Goal: Check status: Check status

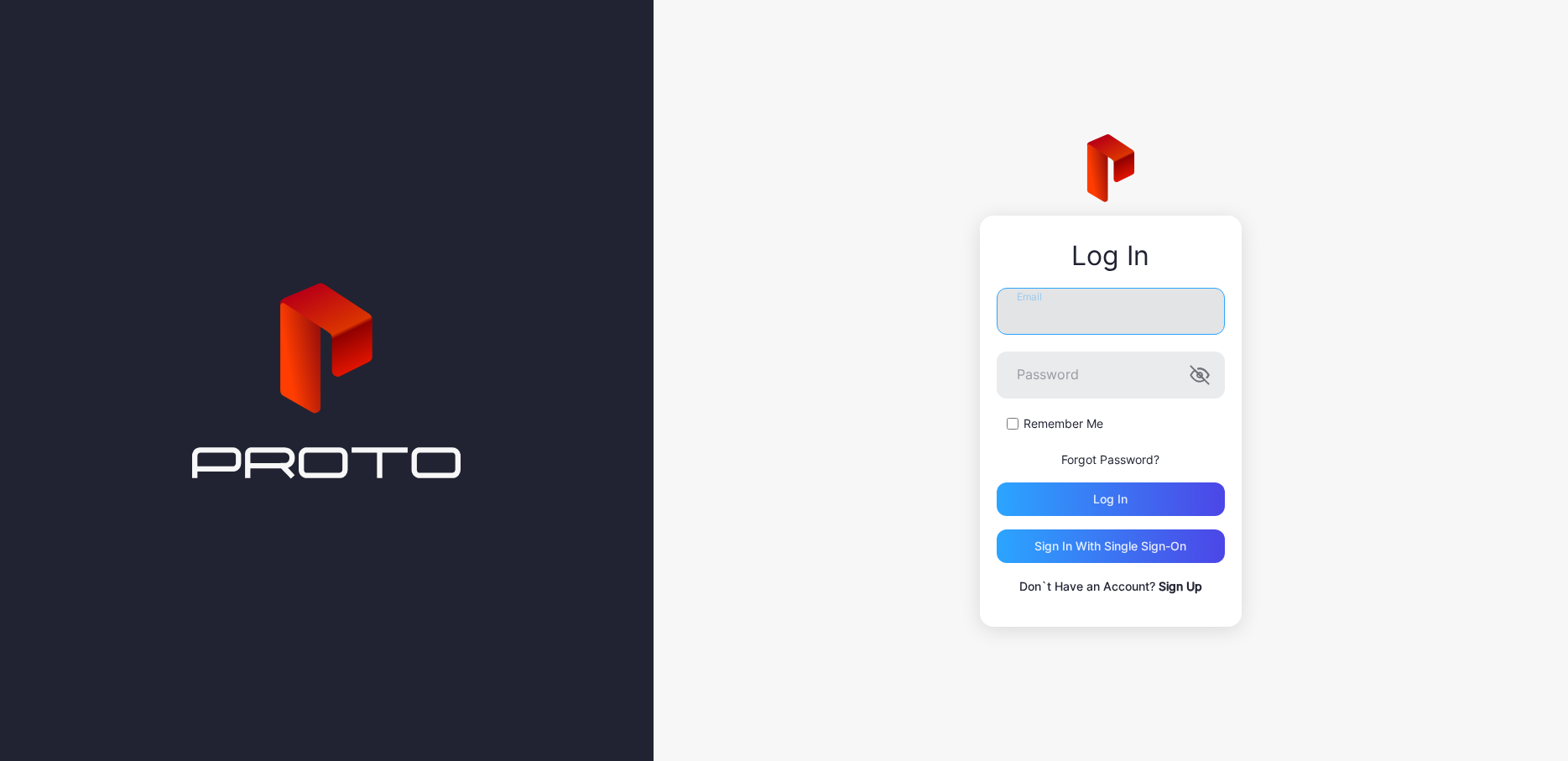
click at [1106, 308] on input "Email" at bounding box center [1110, 311] width 228 height 47
type input "**********"
click at [996, 483] on button "Log in" at bounding box center [1110, 499] width 228 height 34
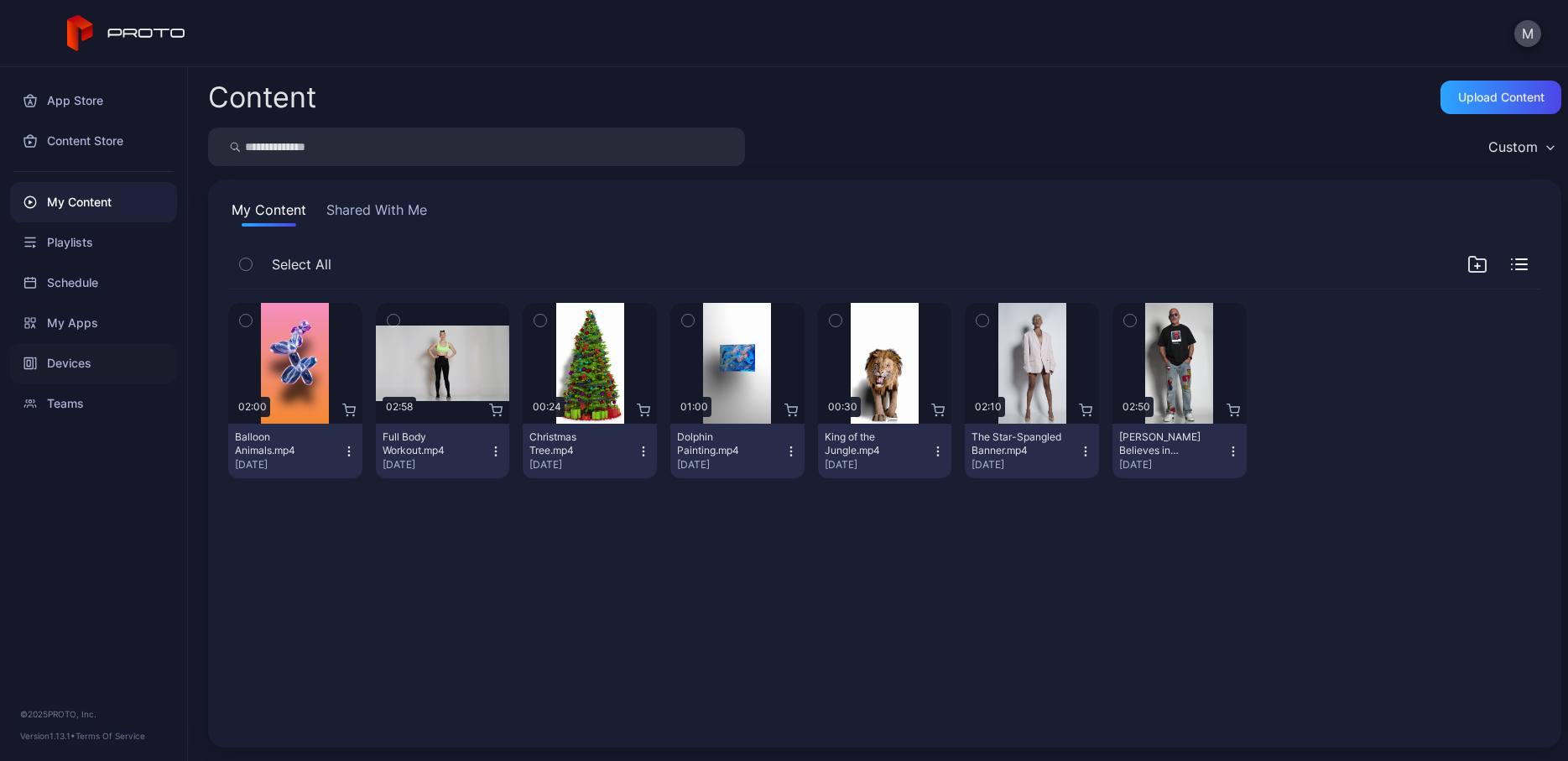
click at [67, 365] on div "Devices" at bounding box center [94, 363] width 167 height 41
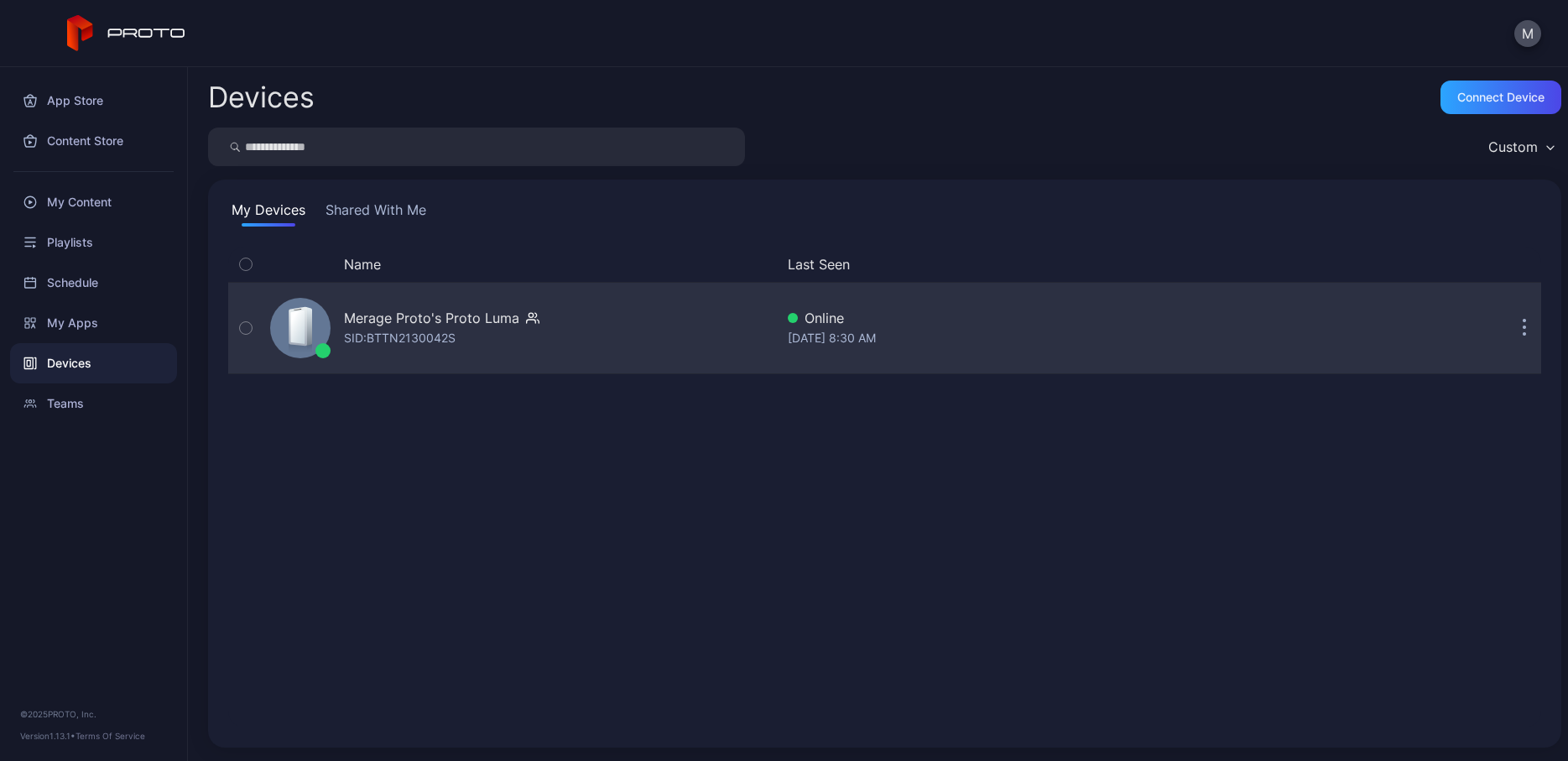
click at [246, 327] on icon "button" at bounding box center [246, 327] width 12 height 18
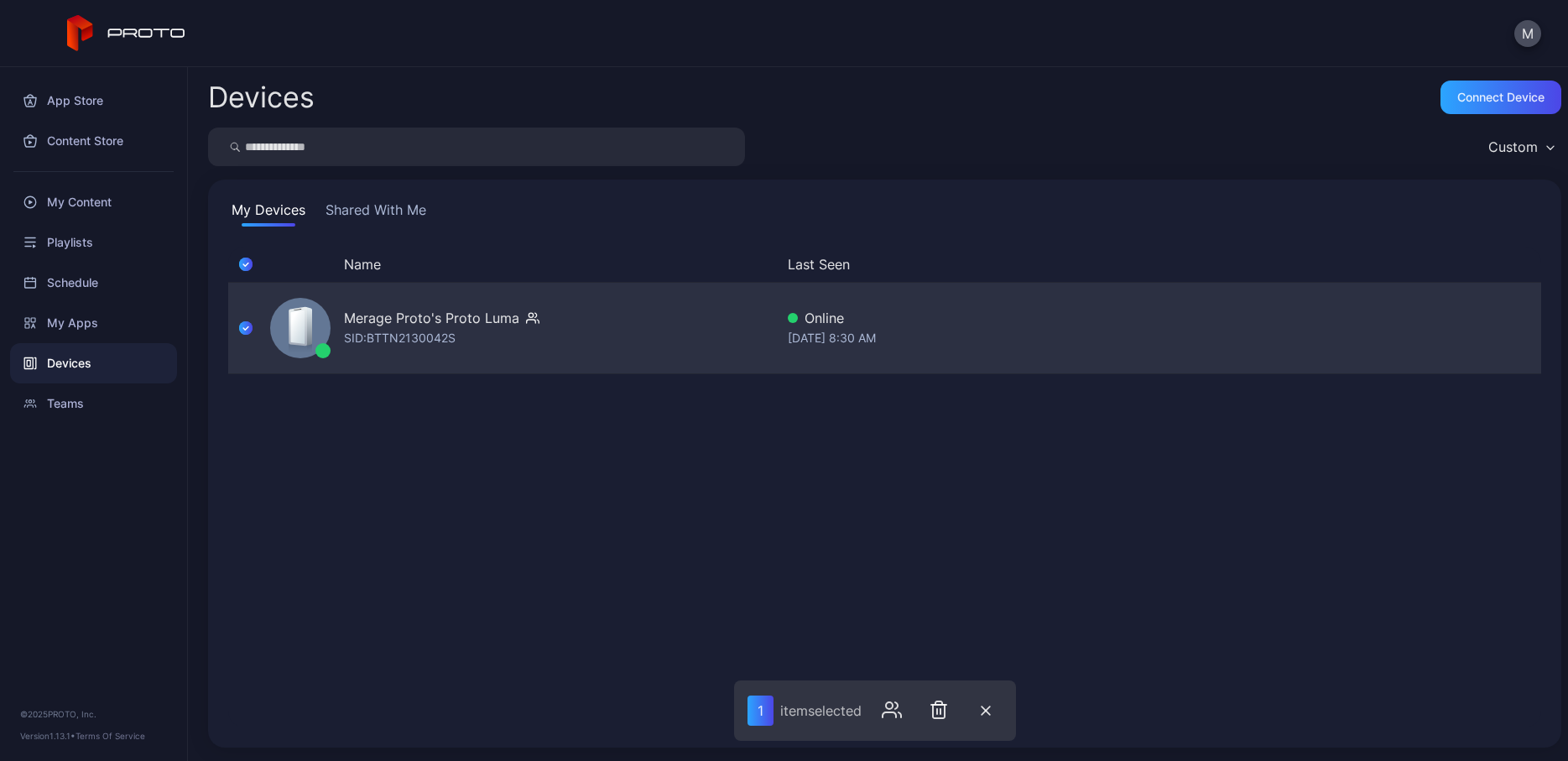
click at [1127, 341] on div "[DATE] 8:30 AM" at bounding box center [1059, 338] width 542 height 20
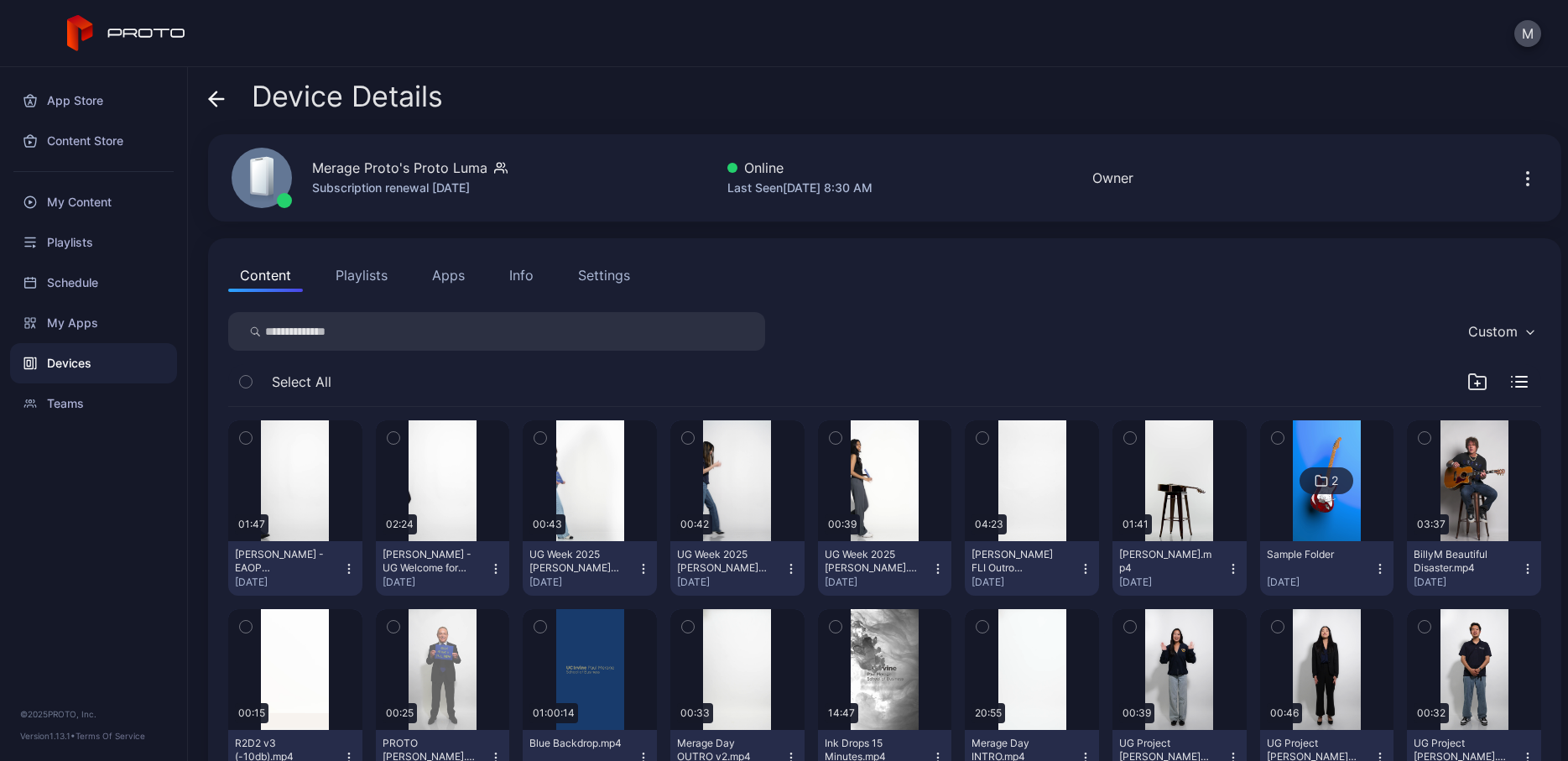
click at [62, 357] on div "Devices" at bounding box center [94, 363] width 167 height 41
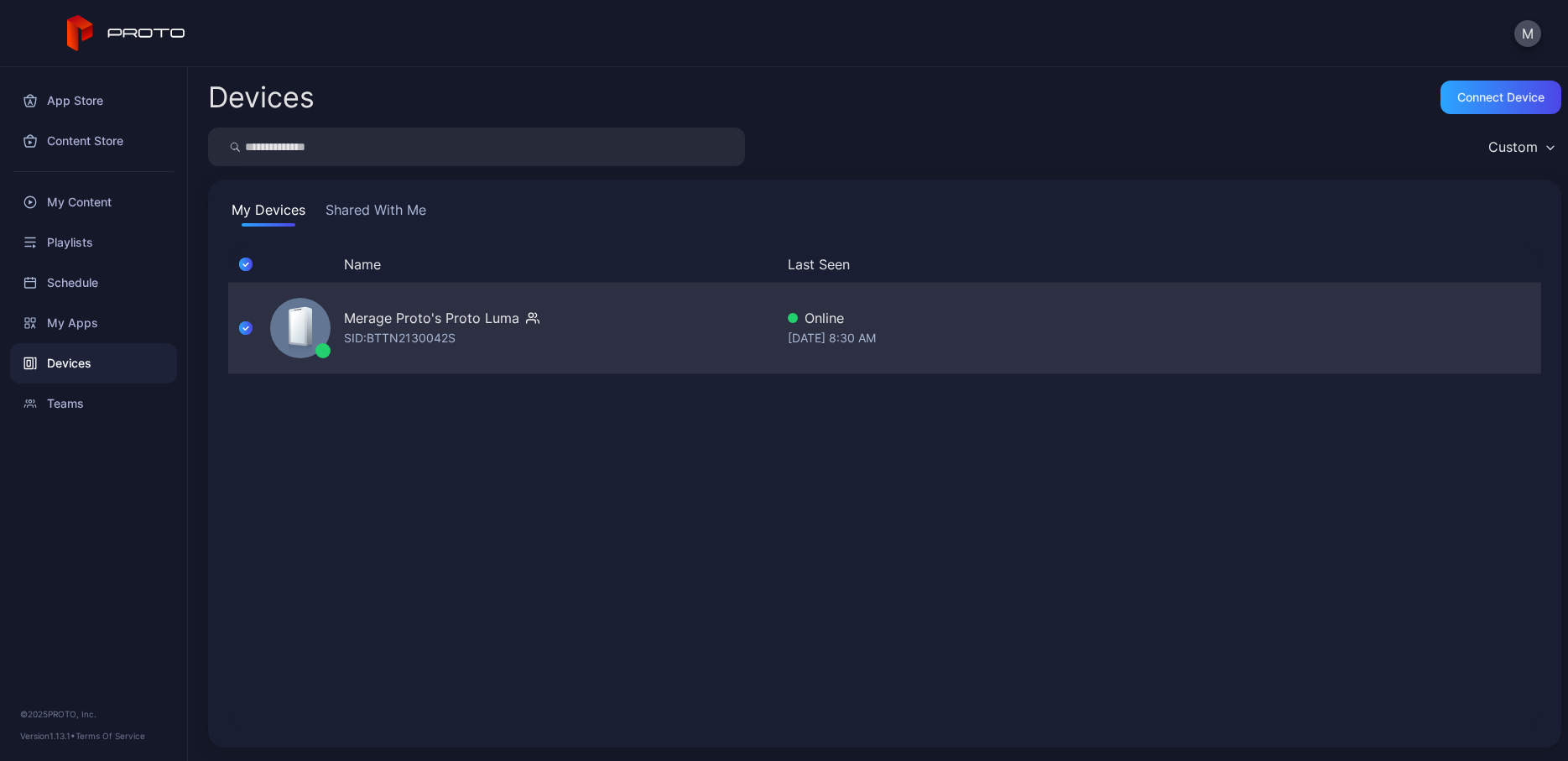
click at [240, 326] on icon "button" at bounding box center [246, 327] width 14 height 18
click at [1523, 329] on icon "button" at bounding box center [1524, 329] width 3 height 3
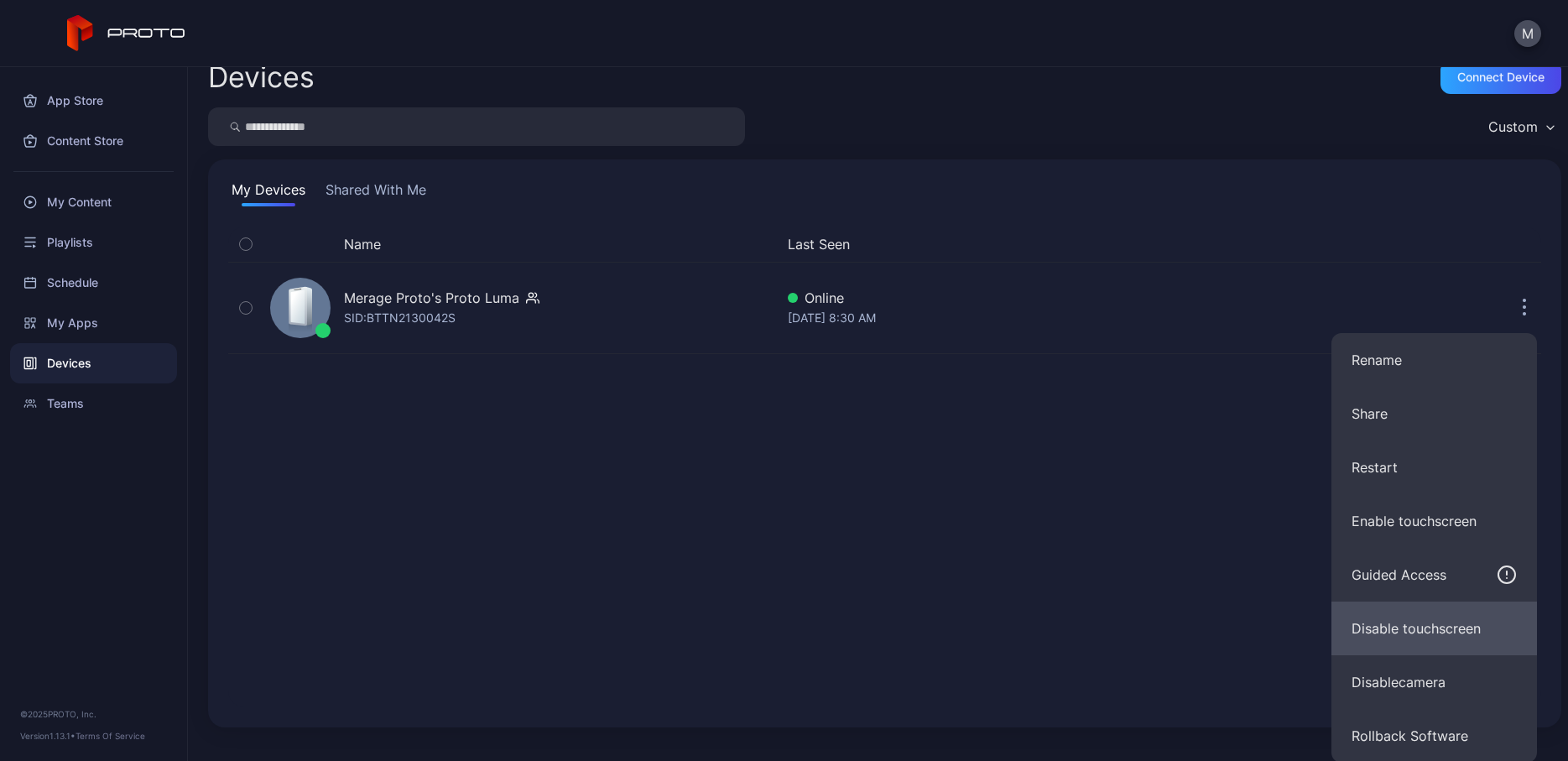
scroll to position [22, 0]
